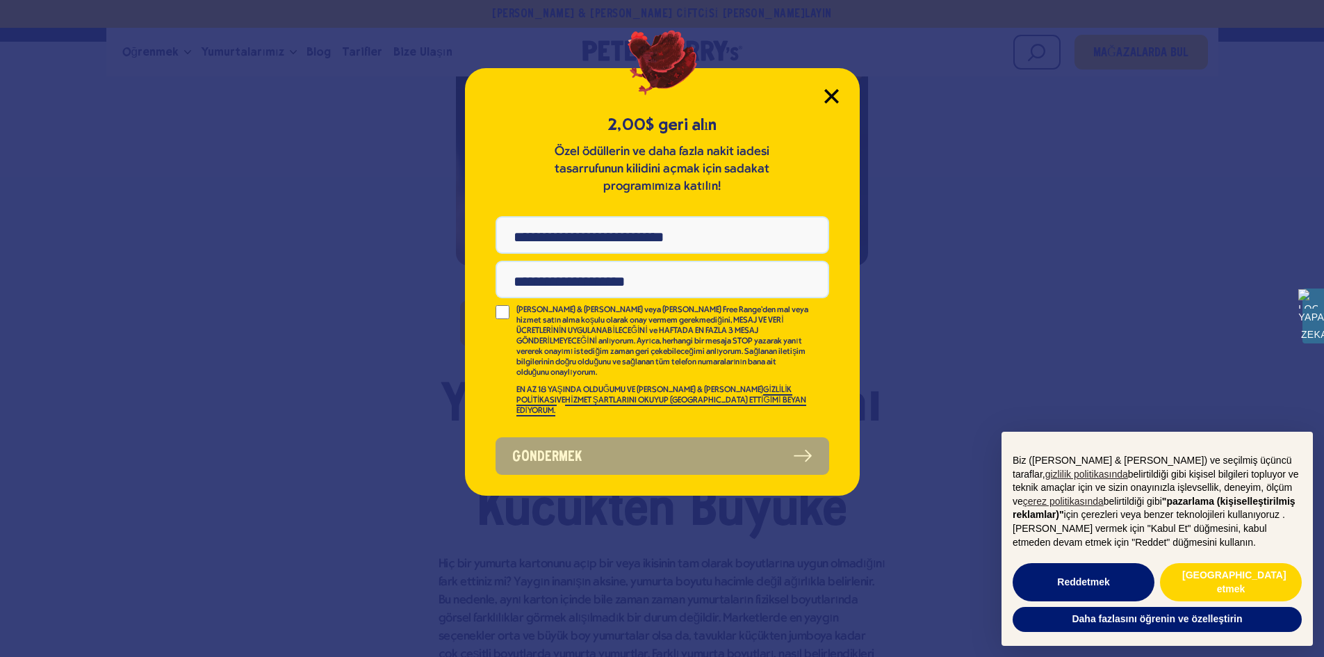
click at [835, 90] on icon "Modal'ı Kapat" at bounding box center [831, 96] width 13 height 13
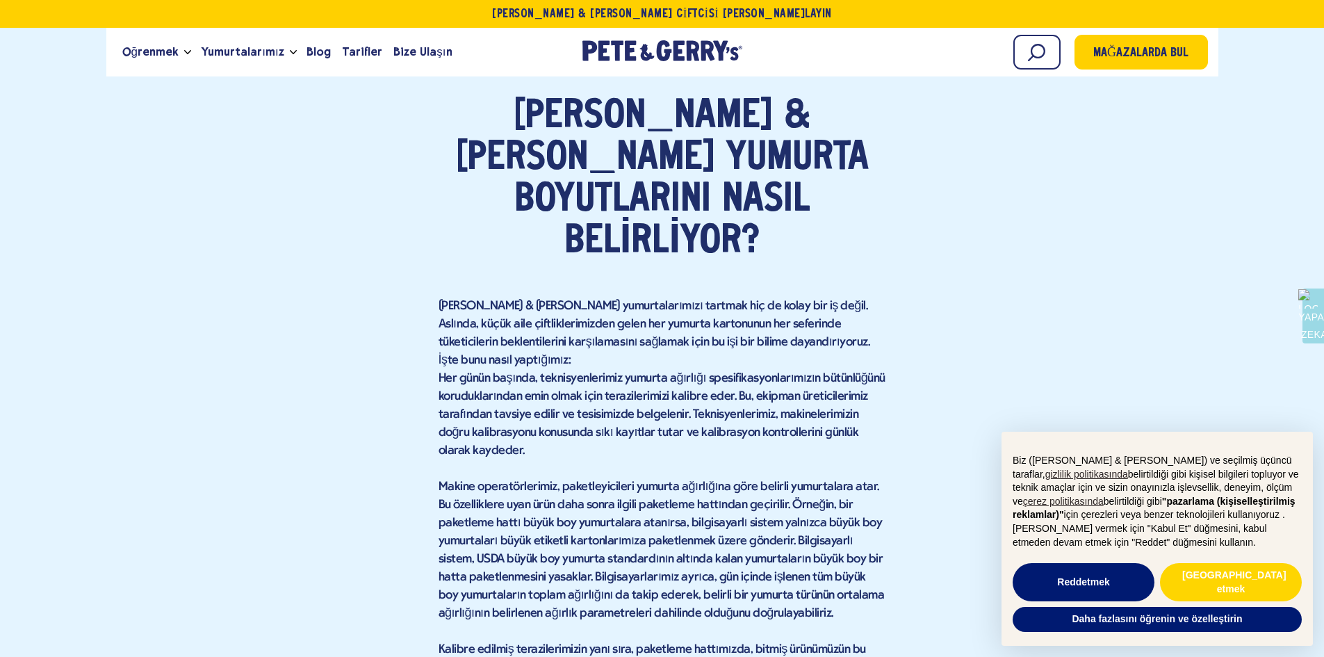
scroll to position [4813, 0]
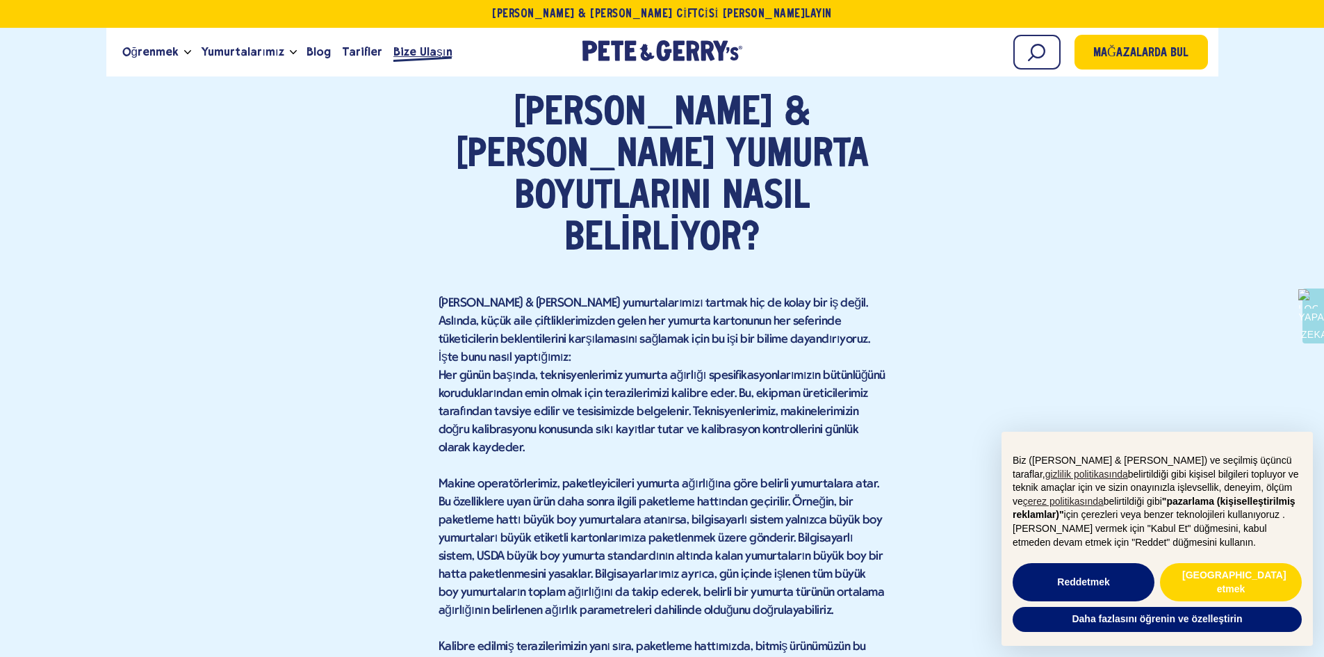
click at [408, 49] on font "Bize Ulaşın" at bounding box center [422, 51] width 58 height 13
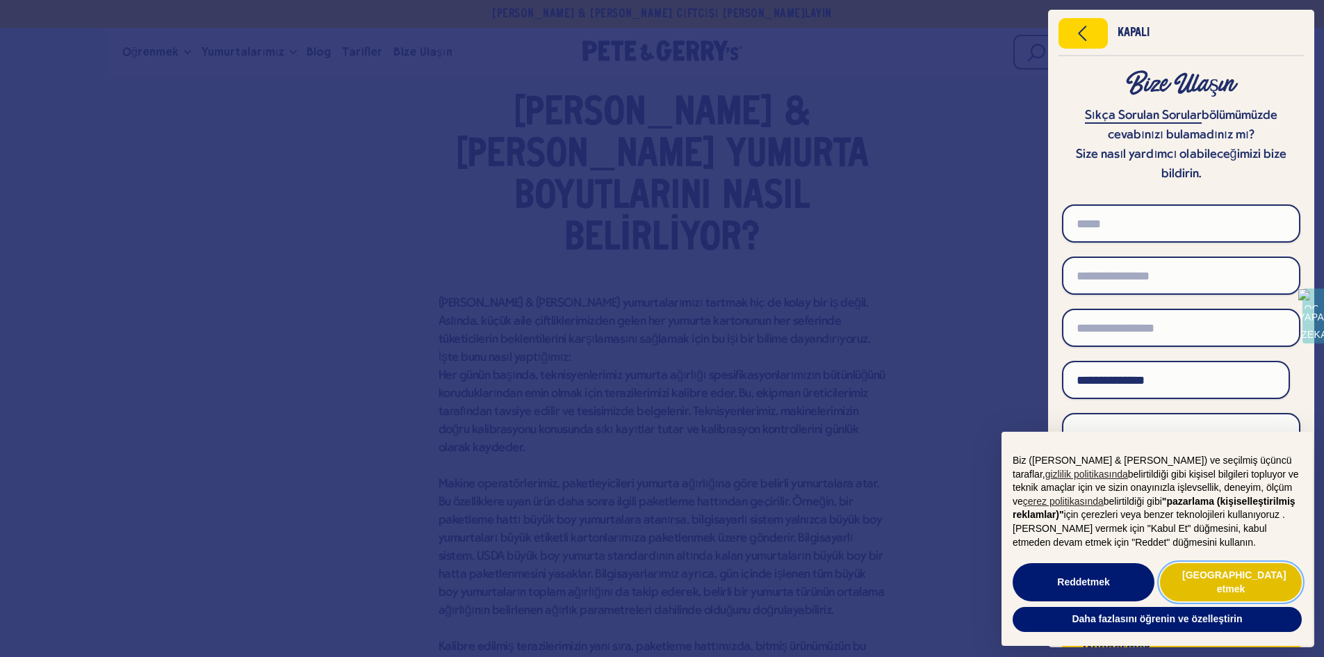
click at [1204, 589] on font "Kabul etmek" at bounding box center [1234, 581] width 104 height 25
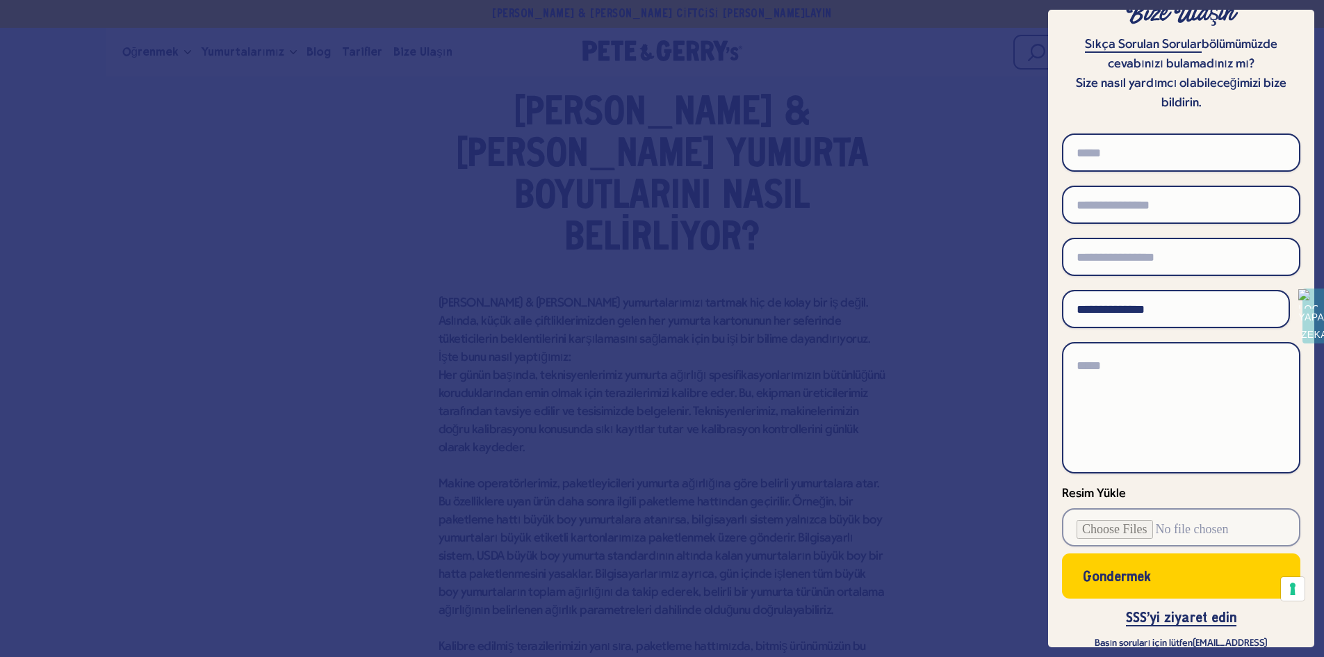
scroll to position [108, 0]
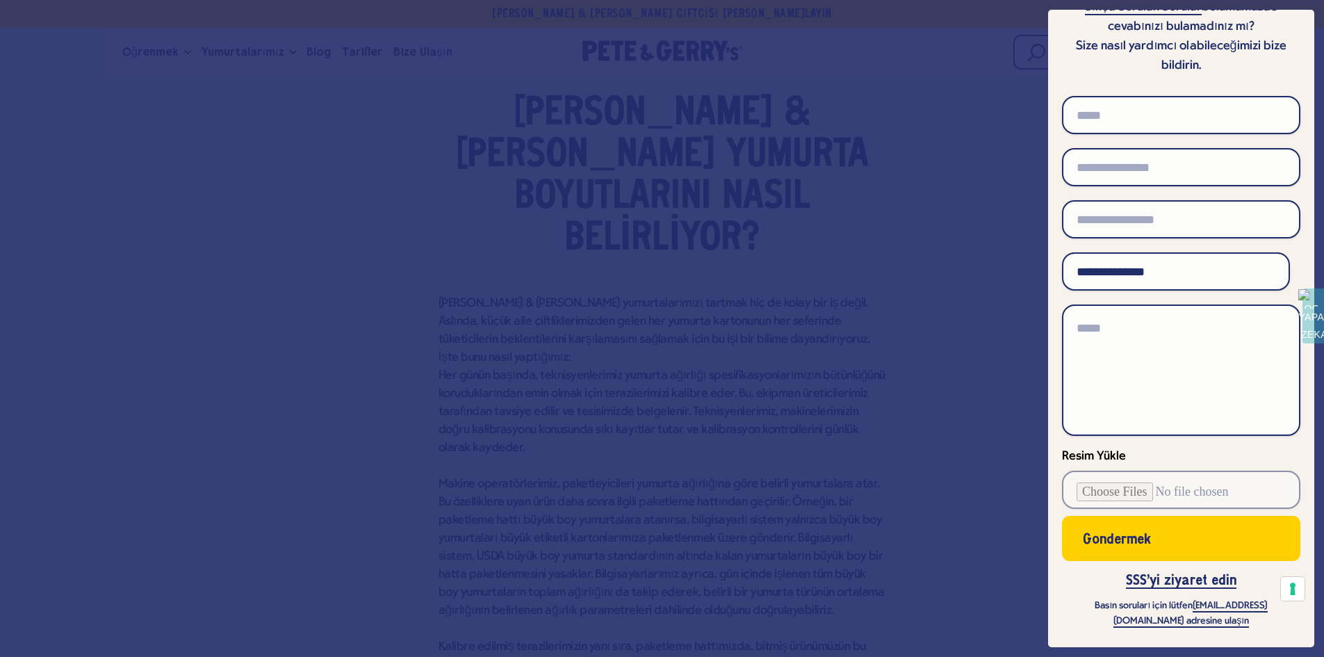
click at [154, 387] on div at bounding box center [662, 328] width 1324 height 657
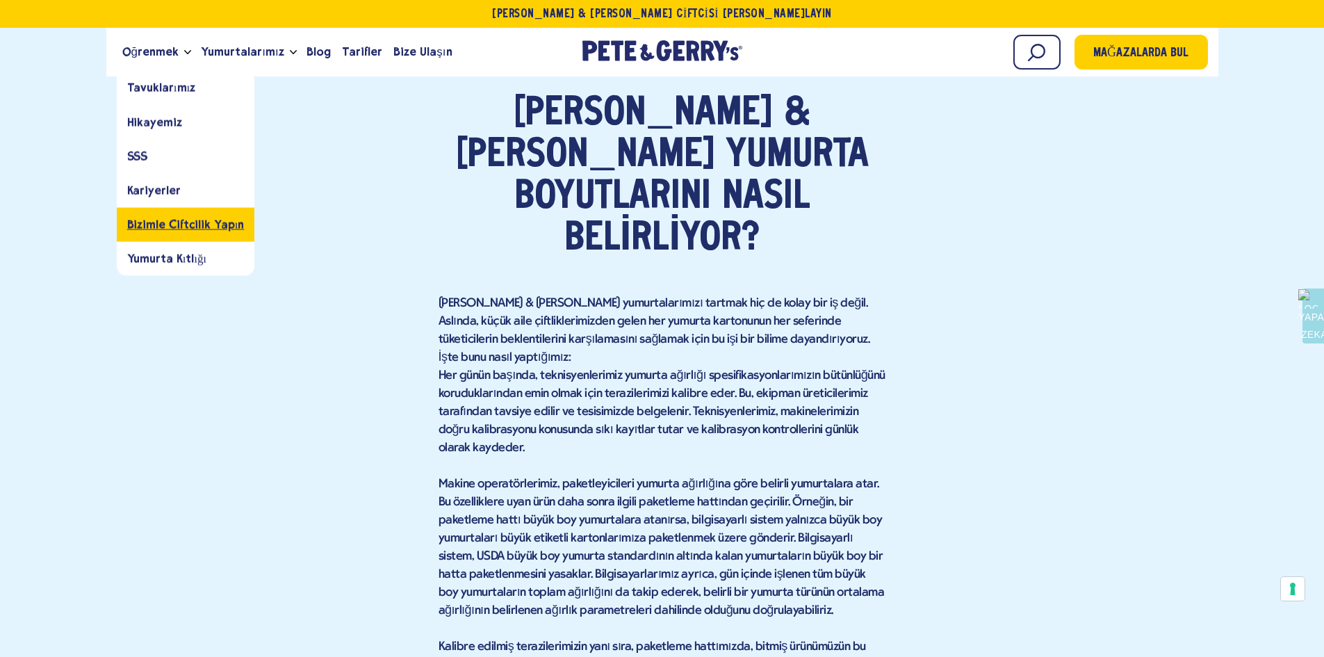
click at [195, 231] on font "Bizimle Çiftçilik Yapın" at bounding box center [185, 224] width 117 height 13
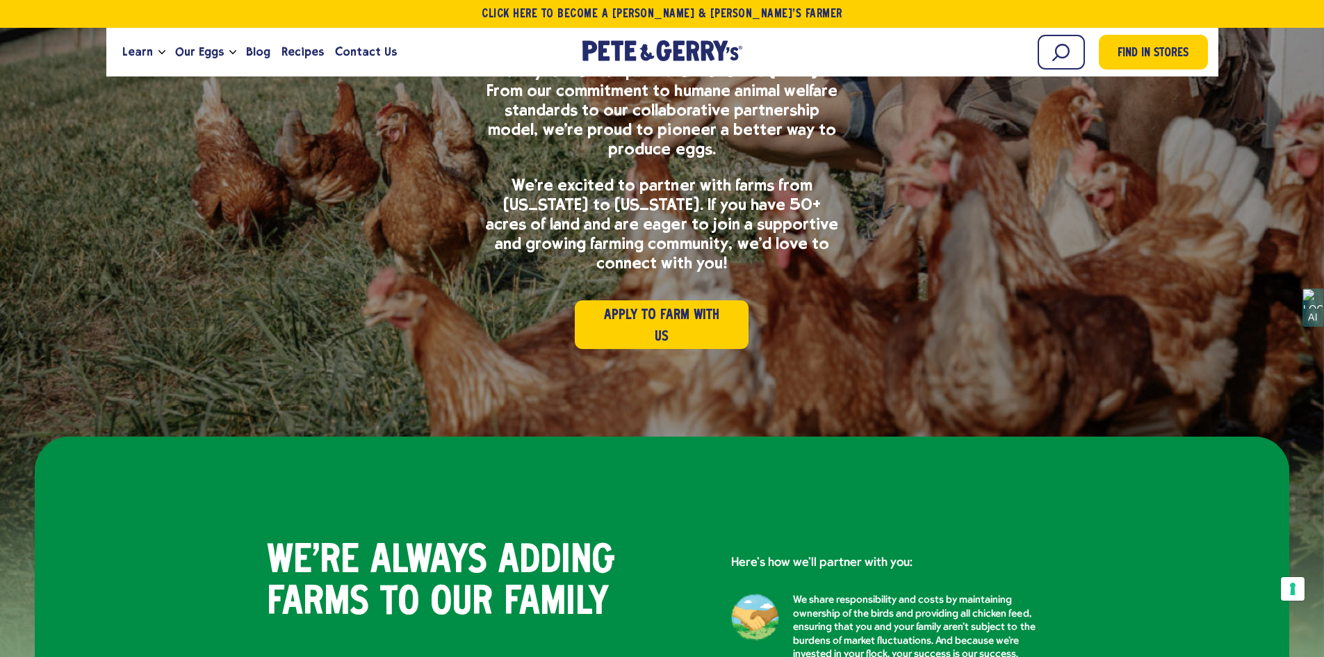
scroll to position [139, 0]
